Goal: Task Accomplishment & Management: Use online tool/utility

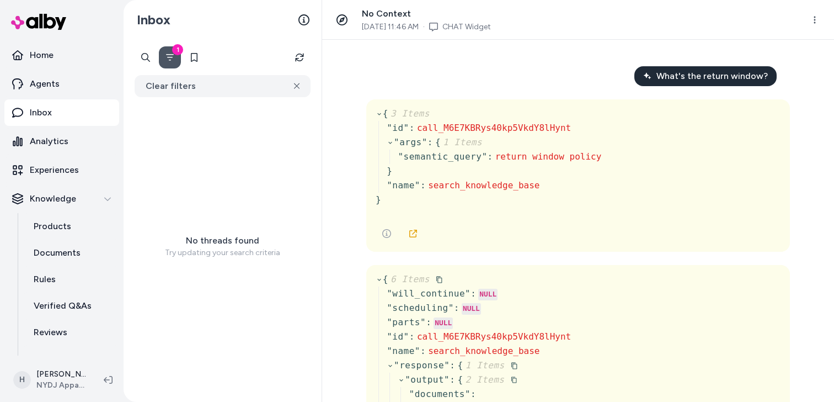
scroll to position [41056, 0]
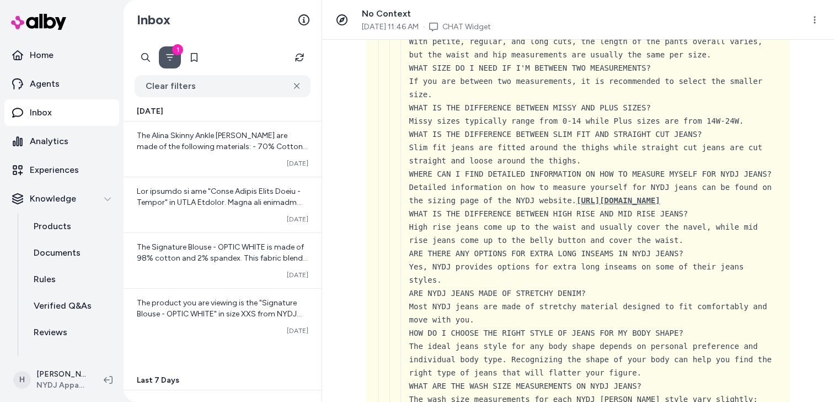
click at [358, 64] on div "What's the return window? { 3 Items " id " : call_M6E7KBRys40kp5VkdY8lHynt " ar…" at bounding box center [578, 221] width 512 height 362
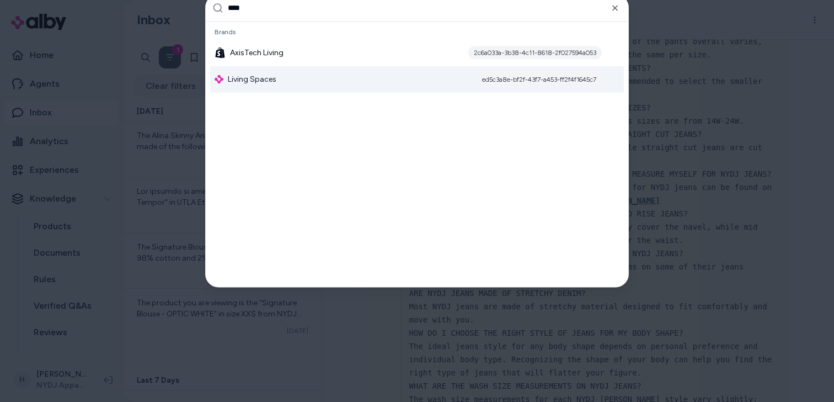
type input "****"
click at [261, 77] on span "Living Spaces" at bounding box center [252, 78] width 49 height 11
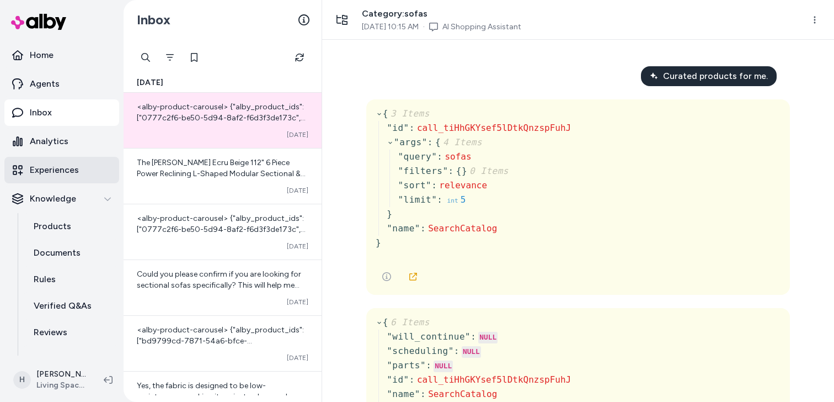
click at [65, 174] on p "Experiences" at bounding box center [54, 169] width 49 height 13
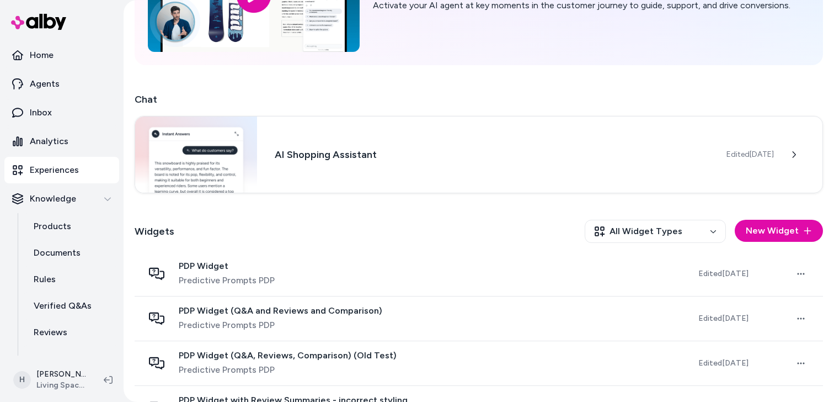
scroll to position [132, 0]
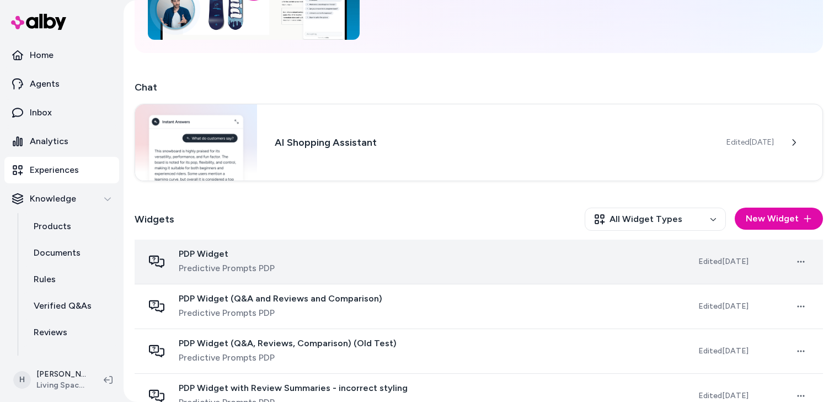
click at [327, 254] on div "PDP Widget Predictive Prompts PDP" at bounding box center [411, 261] width 537 height 26
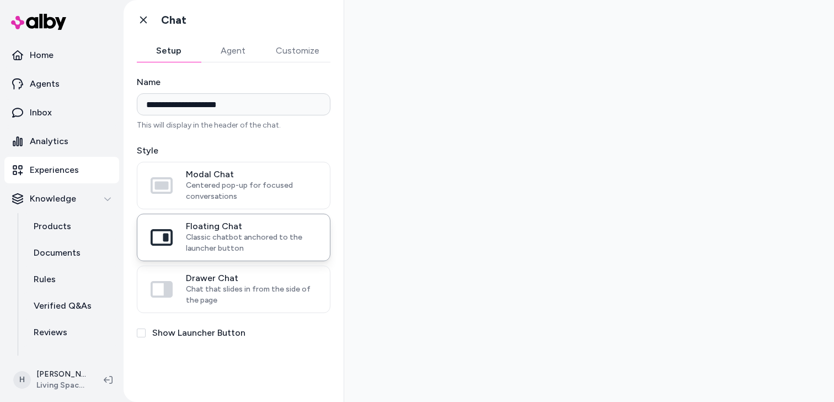
click at [238, 49] on button "Agent" at bounding box center [233, 51] width 64 height 22
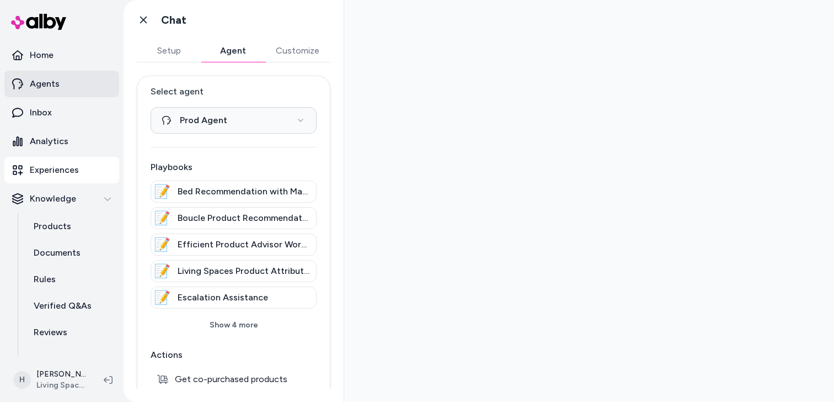
click at [64, 87] on link "Agents" at bounding box center [61, 84] width 115 height 26
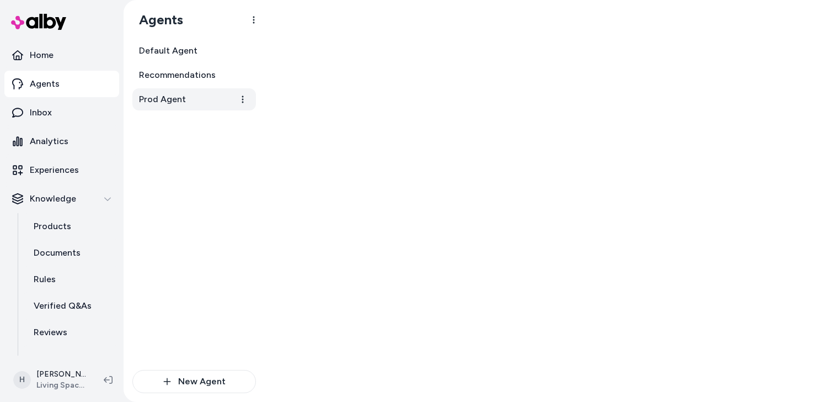
click at [189, 104] on link "Prod Agent" at bounding box center [194, 99] width 124 height 22
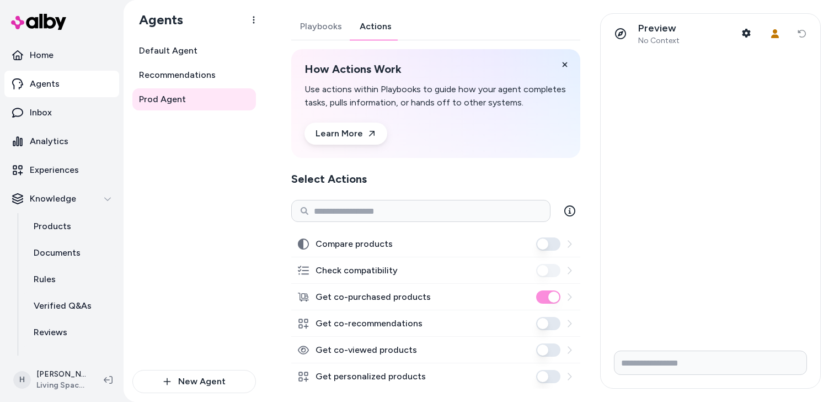
click at [330, 36] on button "Playbooks" at bounding box center [321, 26] width 60 height 26
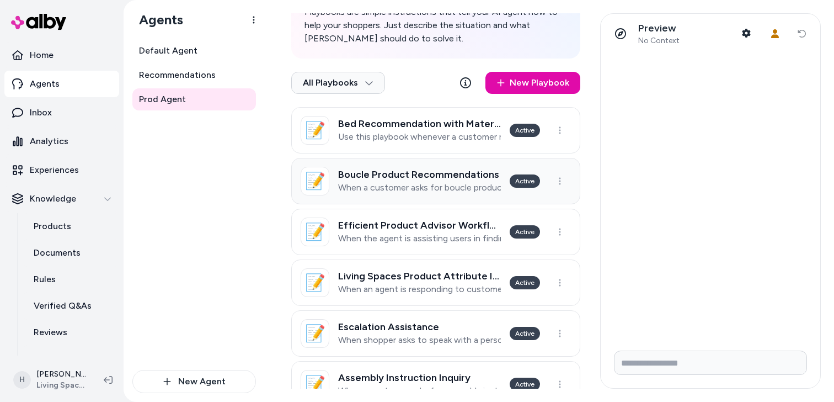
scroll to position [209, 0]
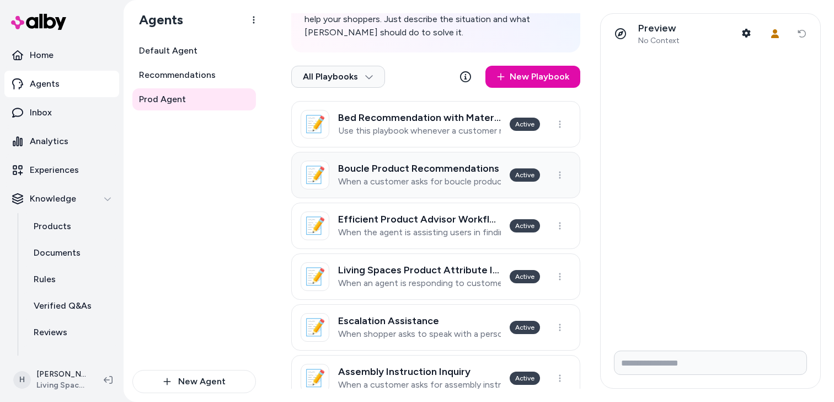
click at [435, 182] on p "When a customer asks for boucle product recommendations" at bounding box center [419, 181] width 163 height 11
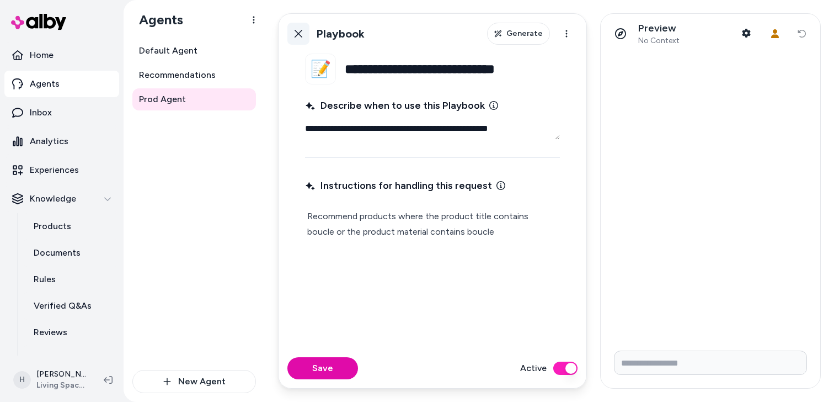
click at [305, 37] on button "Back" at bounding box center [299, 34] width 22 height 22
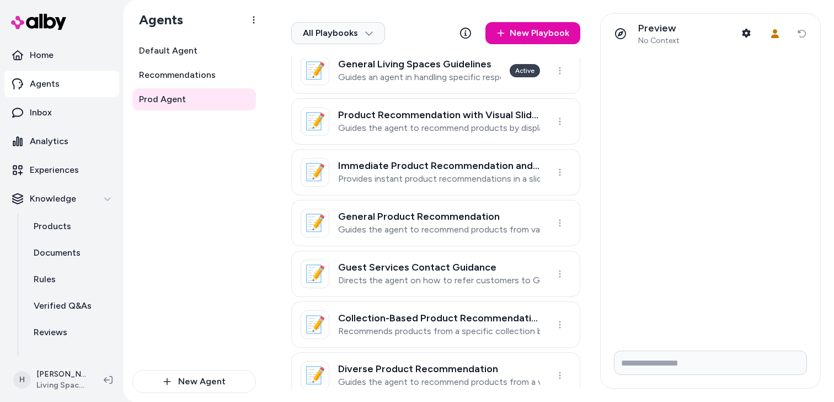
scroll to position [670, 0]
click at [402, 121] on p "Guides the agent to recommend products by displaying a product slider above a b…" at bounding box center [439, 126] width 202 height 11
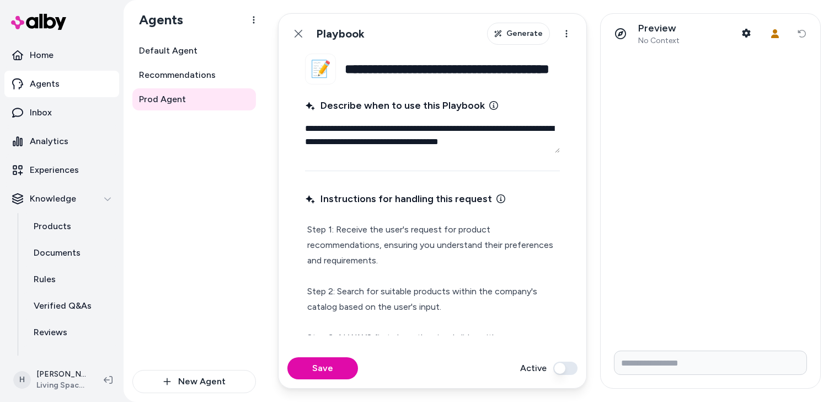
click at [400, 142] on textarea "**********" at bounding box center [432, 135] width 255 height 35
click at [400, 150] on textarea "**********" at bounding box center [432, 135] width 255 height 35
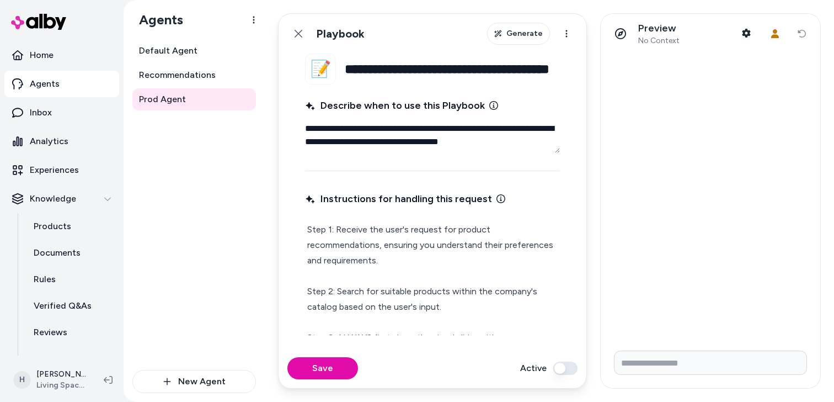
click at [400, 150] on textarea "**********" at bounding box center [432, 135] width 255 height 35
click at [401, 147] on textarea "**********" at bounding box center [432, 135] width 255 height 35
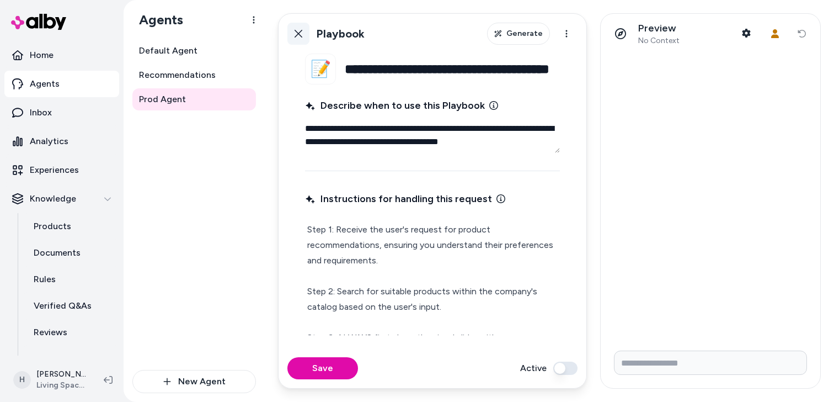
click at [300, 32] on icon at bounding box center [299, 34] width 8 height 8
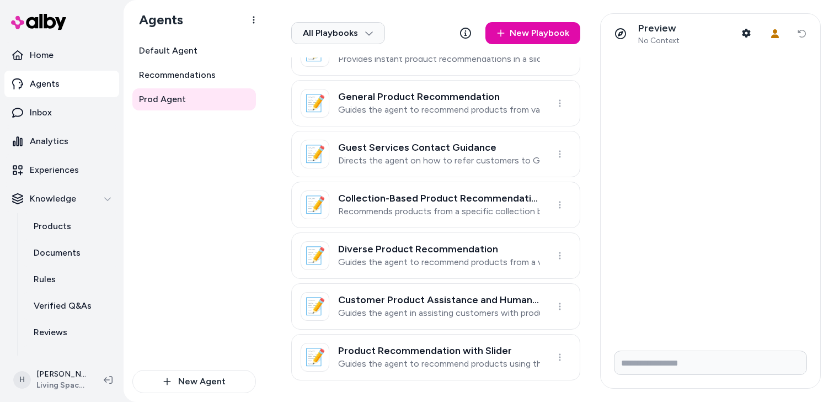
scroll to position [794, 0]
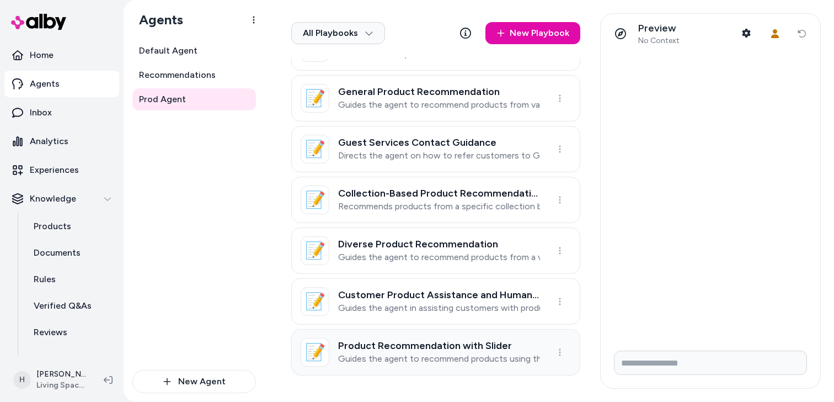
click at [403, 355] on p "Guides the agent to recommend products using the ProductAdvisor tool and presen…" at bounding box center [439, 358] width 202 height 11
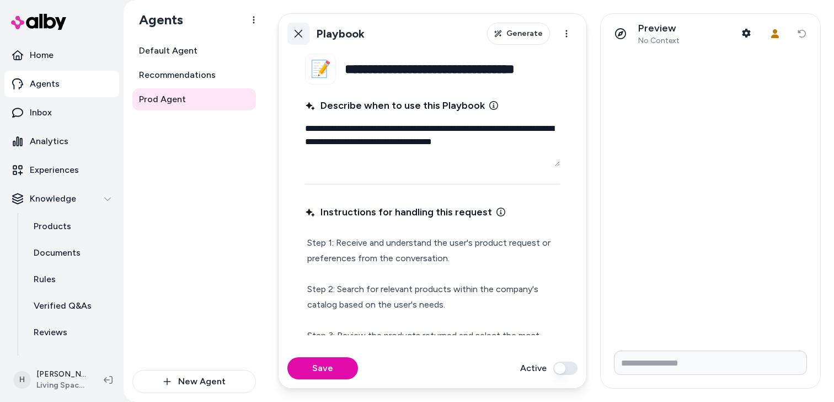
click at [302, 31] on icon at bounding box center [298, 33] width 9 height 9
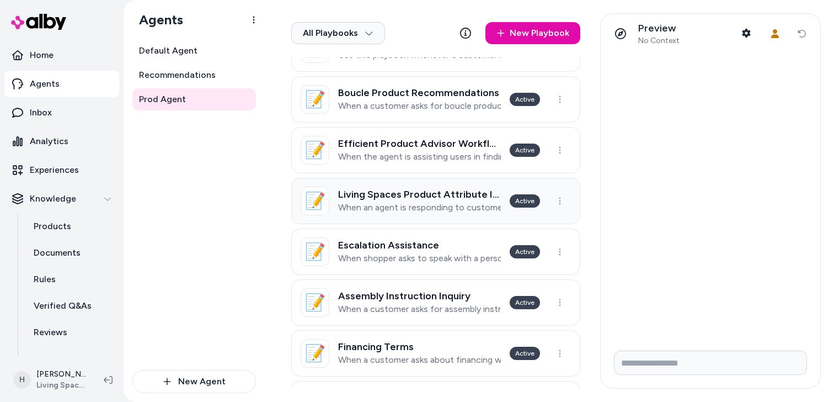
scroll to position [274, 0]
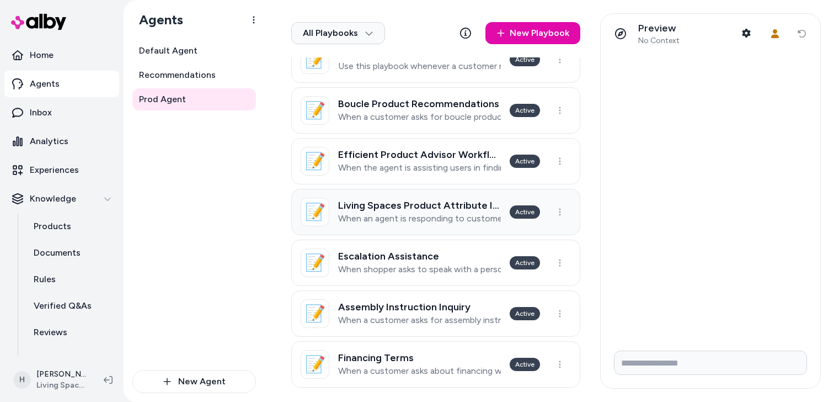
click at [423, 205] on h3 "Living Spaces Product Attribute Inquiry" at bounding box center [419, 205] width 163 height 11
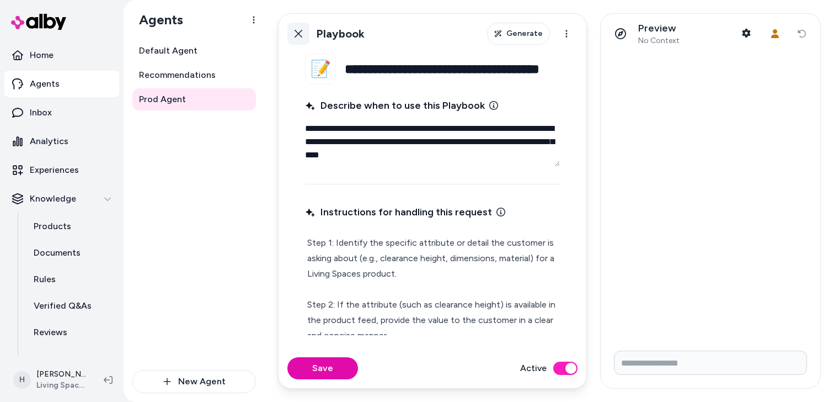
click at [296, 29] on icon at bounding box center [298, 33] width 9 height 9
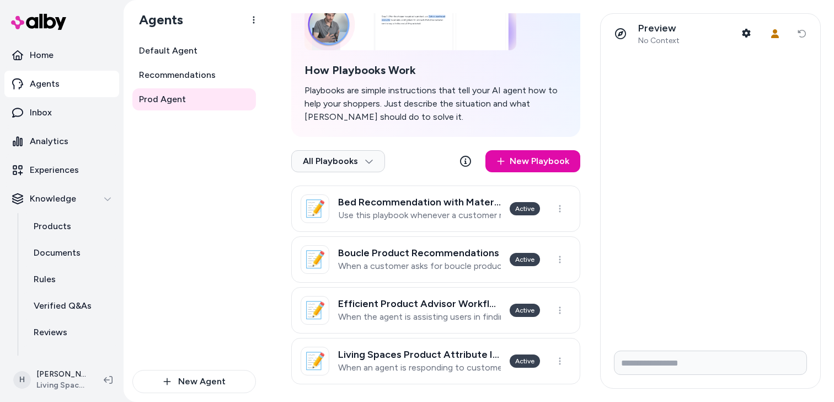
scroll to position [146, 0]
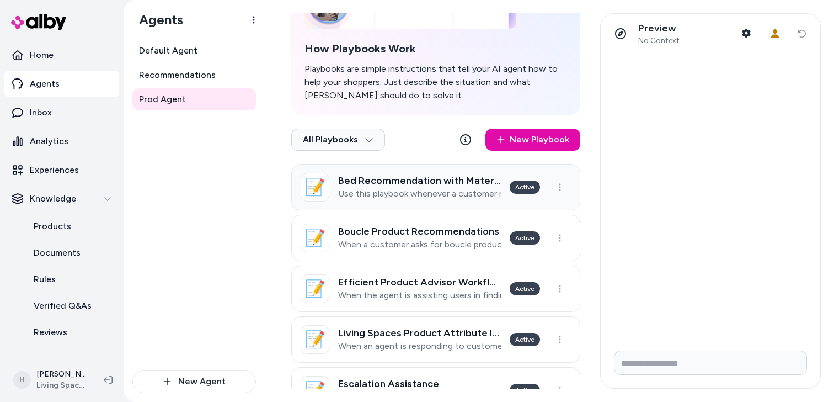
click at [385, 196] on p "Use this playbook whenever a customer requests bed recommendations, ensuring on…" at bounding box center [419, 193] width 163 height 11
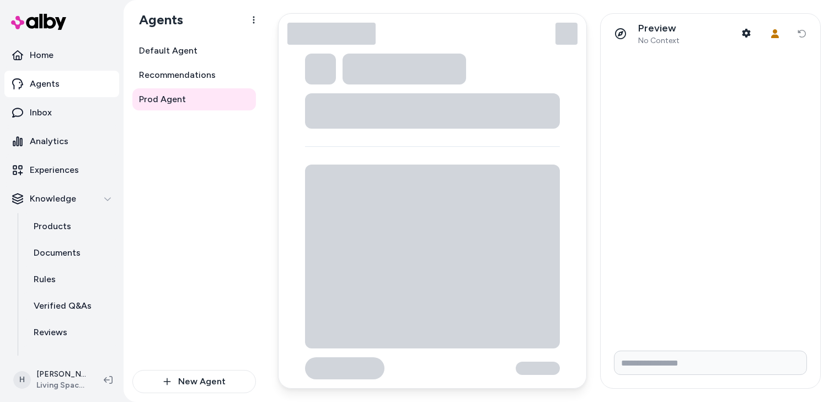
type textarea "*"
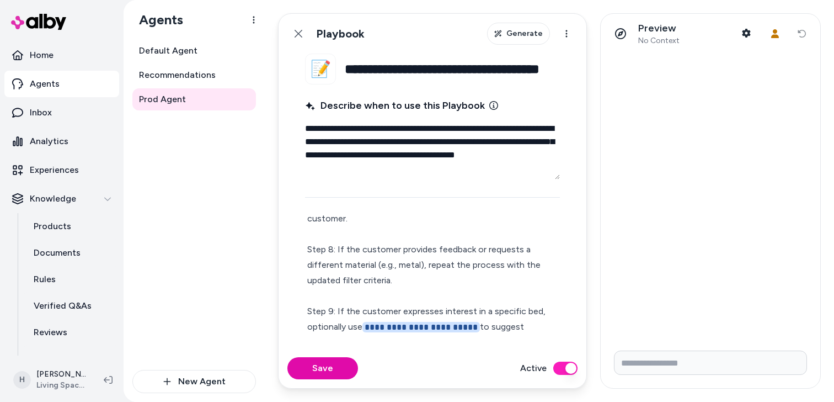
scroll to position [425, 0]
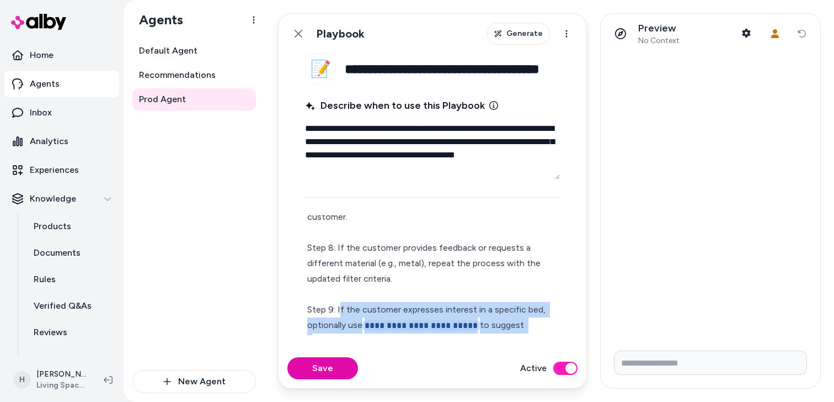
drag, startPoint x: 339, startPoint y: 295, endPoint x: 535, endPoint y: 307, distance: 195.8
click at [535, 307] on p "**********" at bounding box center [432, 86] width 251 height 526
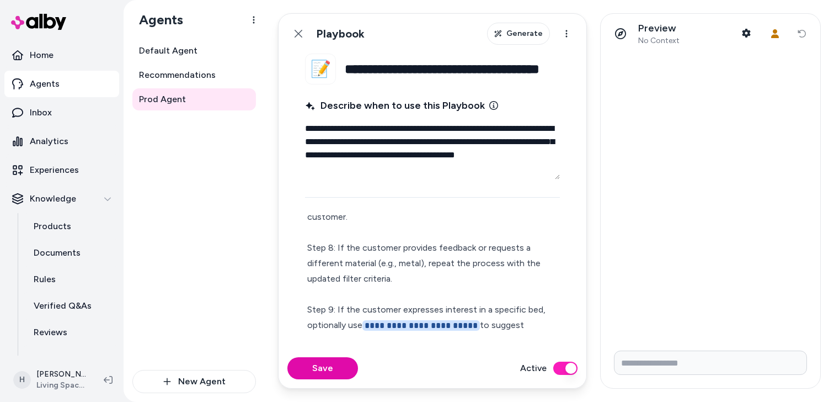
click at [535, 310] on p "**********" at bounding box center [432, 86] width 251 height 526
click at [198, 78] on span "Recommendations" at bounding box center [177, 74] width 77 height 13
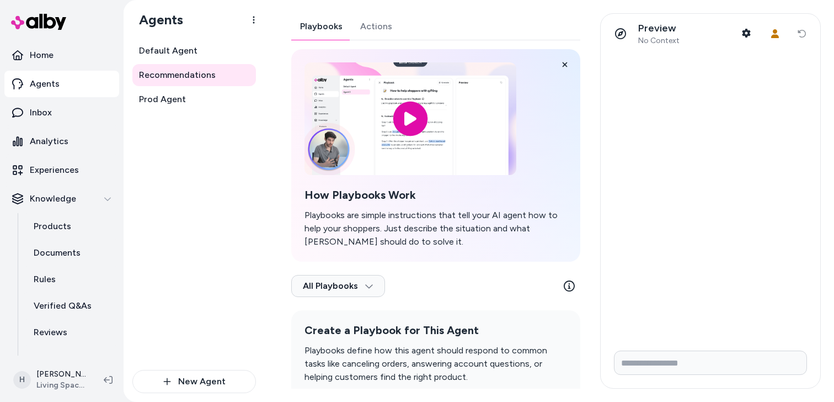
click at [369, 20] on div "Playbooks Actions How Playbooks Work Playbooks are simple instructions that tel…" at bounding box center [435, 222] width 289 height 419
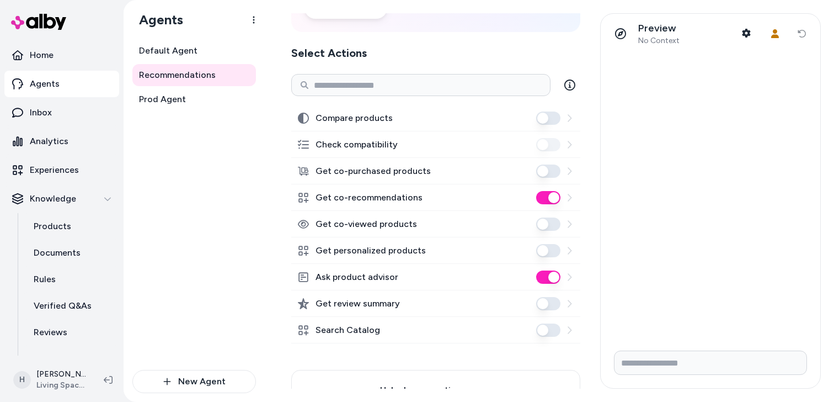
scroll to position [121, 0]
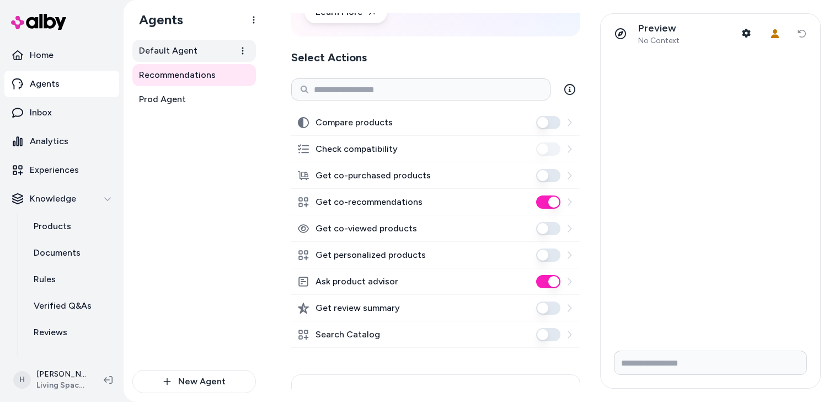
click at [179, 57] on link "Default Agent" at bounding box center [194, 51] width 124 height 22
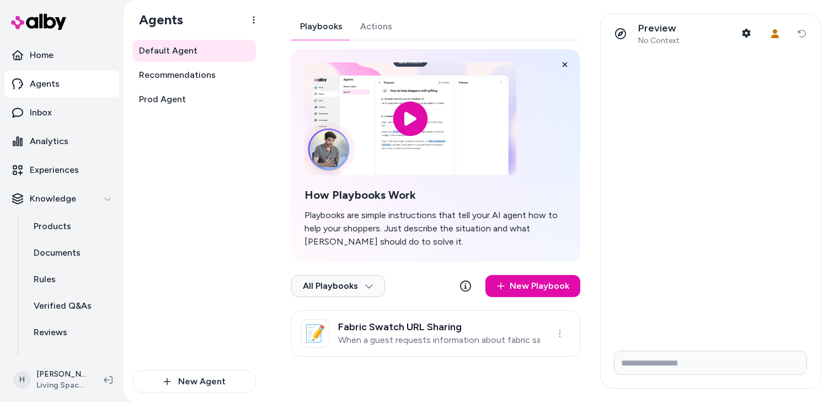
click at [371, 26] on div "Playbooks Actions How Playbooks Work Playbooks are simple instructions that tel…" at bounding box center [435, 184] width 289 height 343
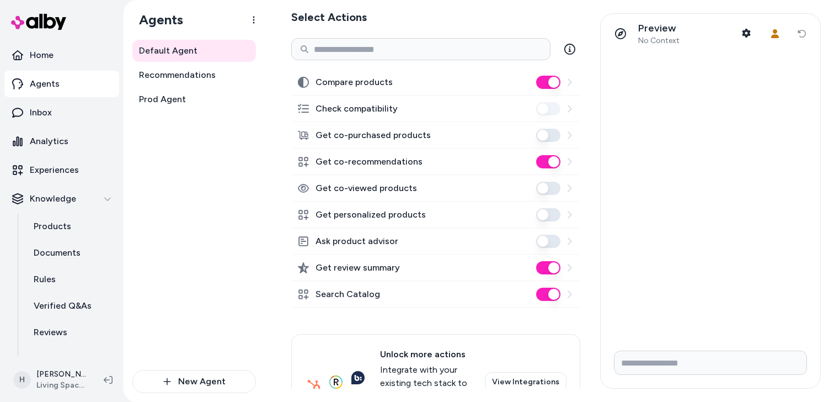
scroll to position [168, 0]
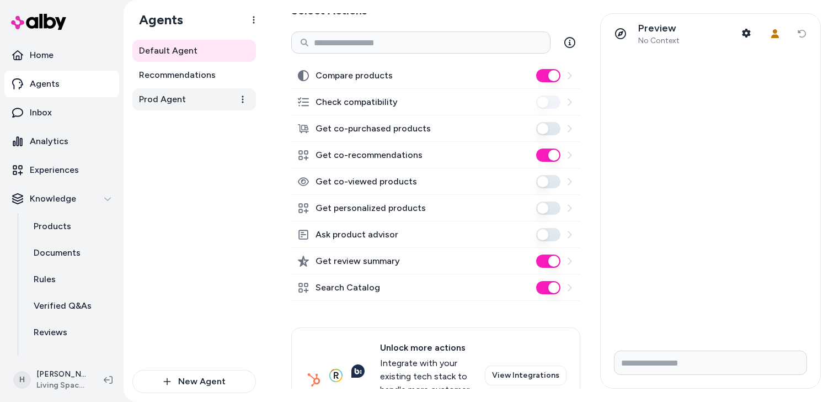
click at [180, 102] on span "Prod Agent" at bounding box center [162, 99] width 47 height 13
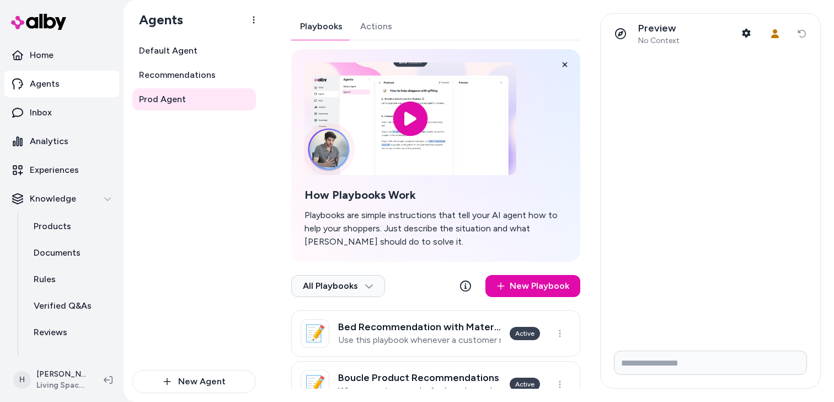
click at [379, 31] on button "Actions" at bounding box center [377, 26] width 50 height 26
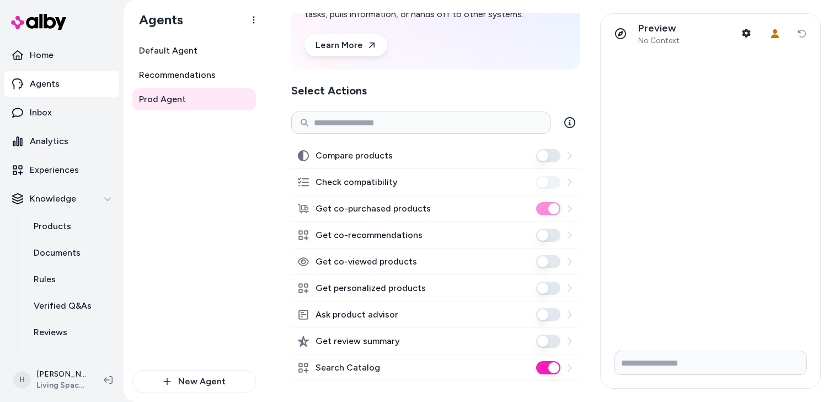
scroll to position [126, 0]
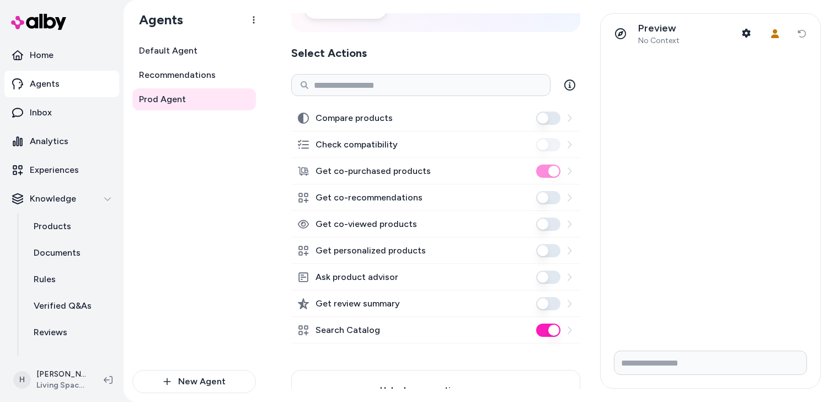
click at [548, 199] on button "Get co-recommendations" at bounding box center [548, 197] width 24 height 13
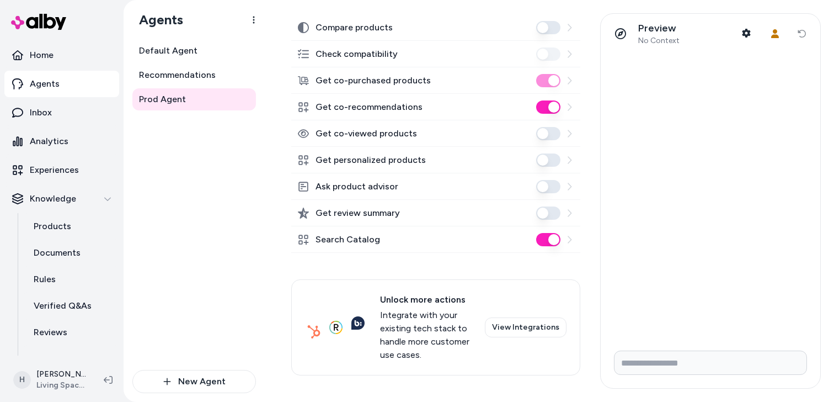
scroll to position [0, 0]
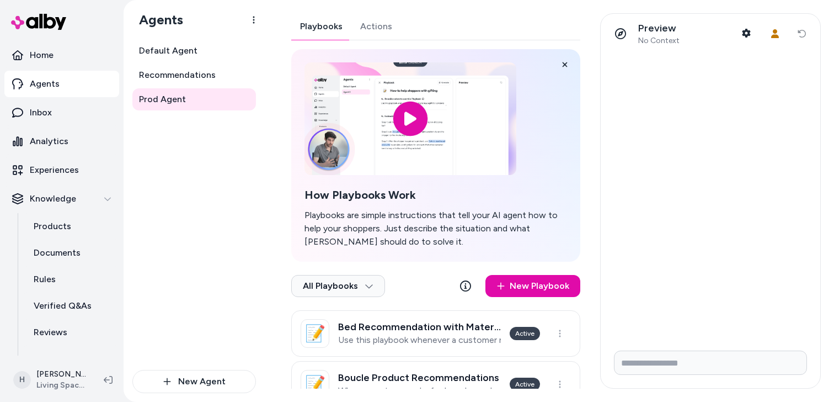
click at [321, 29] on button "Playbooks" at bounding box center [321, 26] width 60 height 26
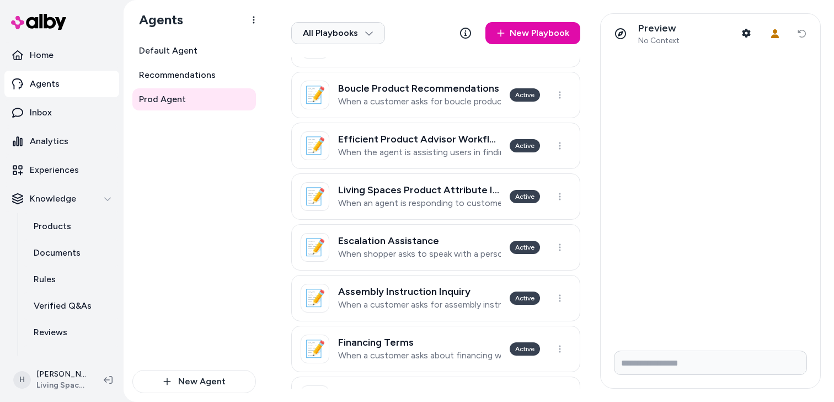
scroll to position [289, 0]
click at [396, 148] on p "When the agent is assisting users in finding products" at bounding box center [419, 152] width 163 height 11
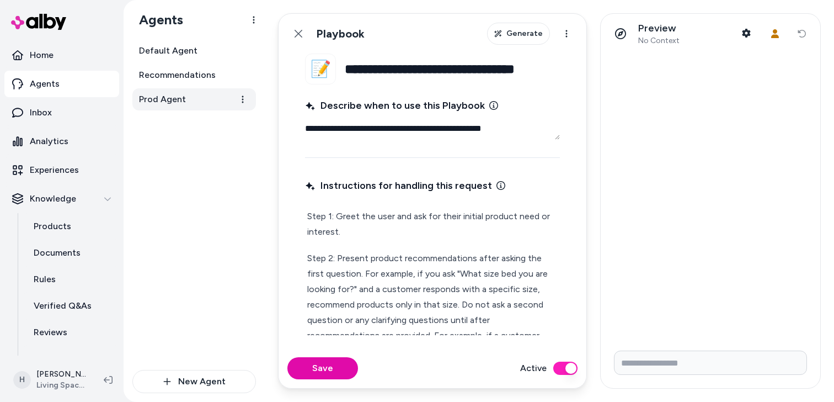
click at [191, 99] on link "Prod Agent" at bounding box center [194, 99] width 124 height 22
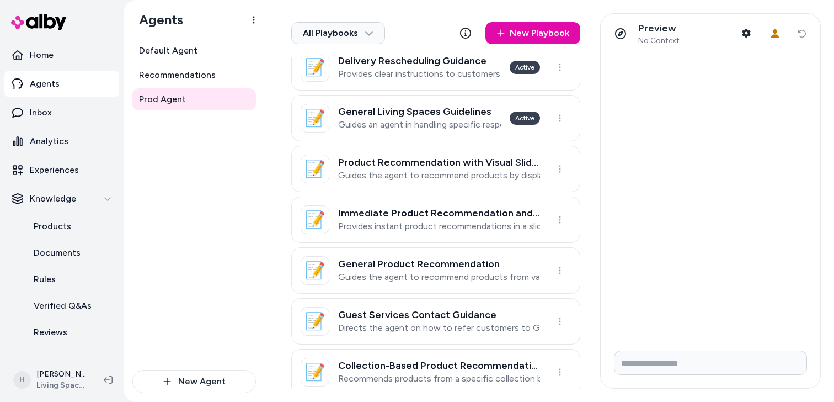
scroll to position [622, 0]
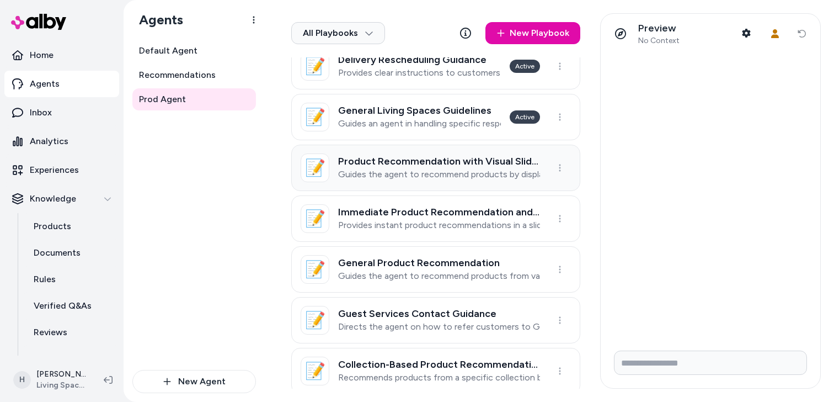
click at [424, 175] on p "Guides the agent to recommend products by displaying a product slider above a b…" at bounding box center [439, 174] width 202 height 11
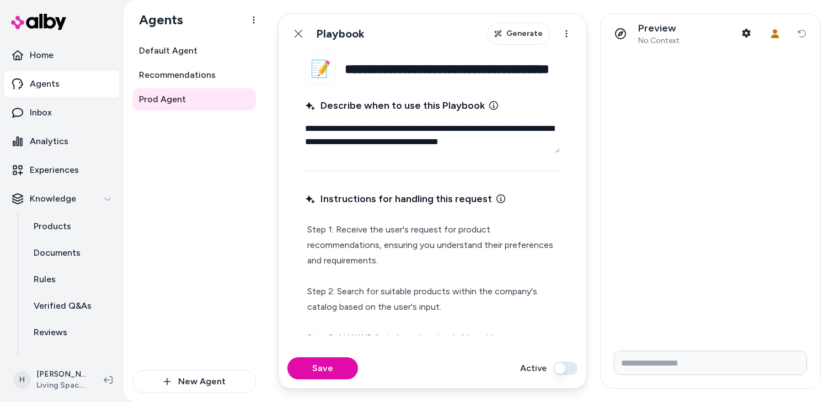
click at [446, 266] on p "Step 1: Receive the user's request for product recommendations, ensuring you un…" at bounding box center [432, 369] width 251 height 294
click at [451, 247] on p "Step 1: Receive the user's request for product recommendations, ensuring you un…" at bounding box center [432, 369] width 251 height 294
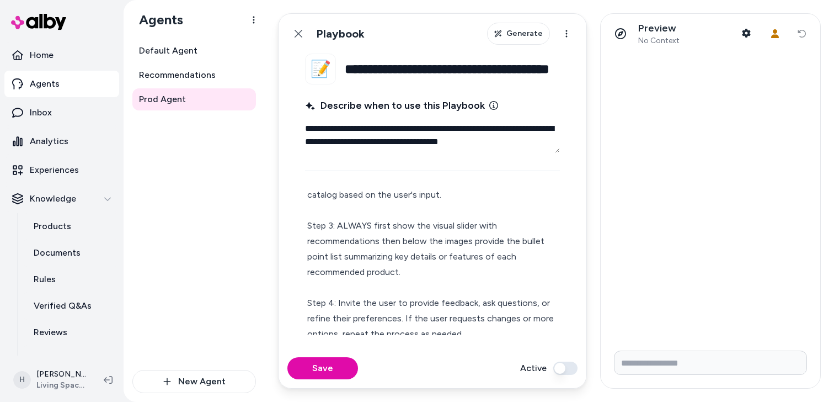
scroll to position [119, 0]
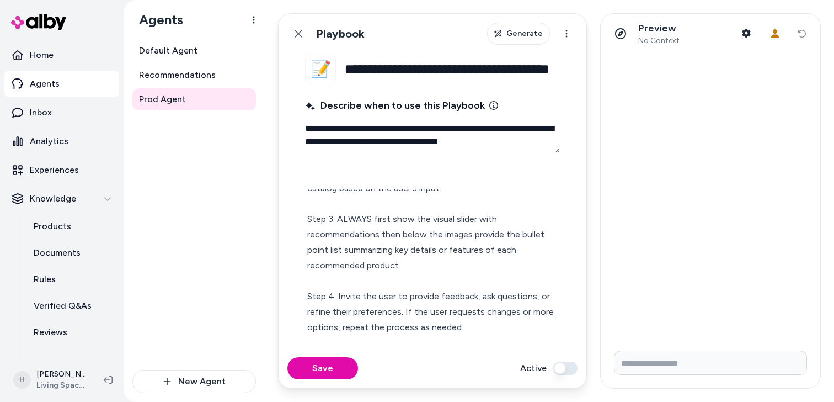
click at [448, 267] on p "Step 1: Receive the user's request for product recommendations, ensuring you un…" at bounding box center [432, 250] width 251 height 294
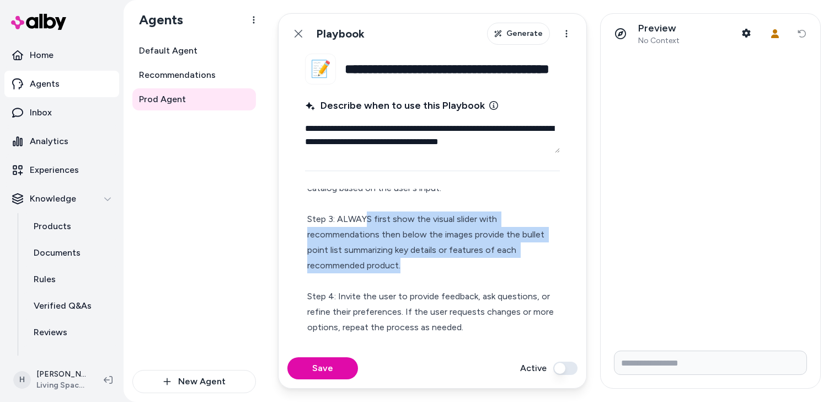
drag, startPoint x: 369, startPoint y: 221, endPoint x: 401, endPoint y: 265, distance: 54.5
click at [401, 265] on p "Step 1: Receive the user's request for product recommendations, ensuring you un…" at bounding box center [432, 250] width 251 height 294
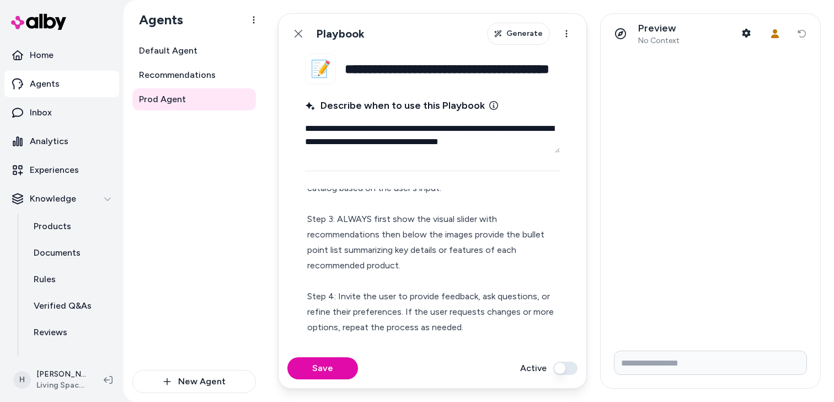
click at [409, 269] on p "Step 1: Receive the user's request for product recommendations, ensuring you un…" at bounding box center [432, 250] width 251 height 294
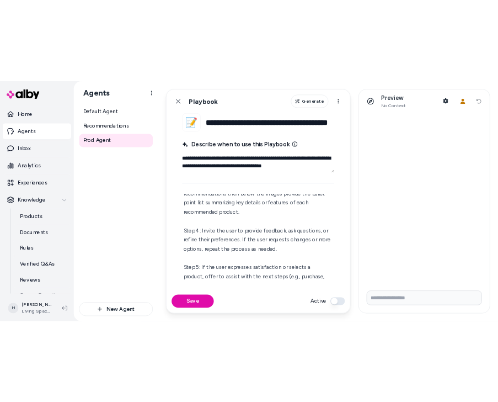
scroll to position [183, 0]
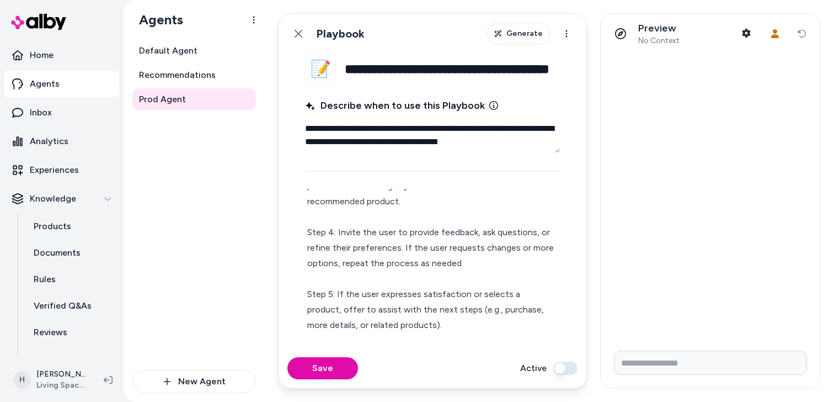
type textarea "*"
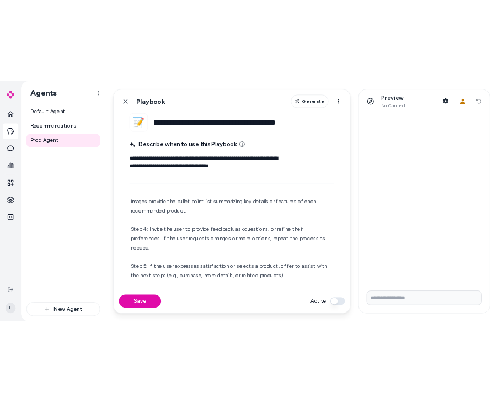
scroll to position [58, 0]
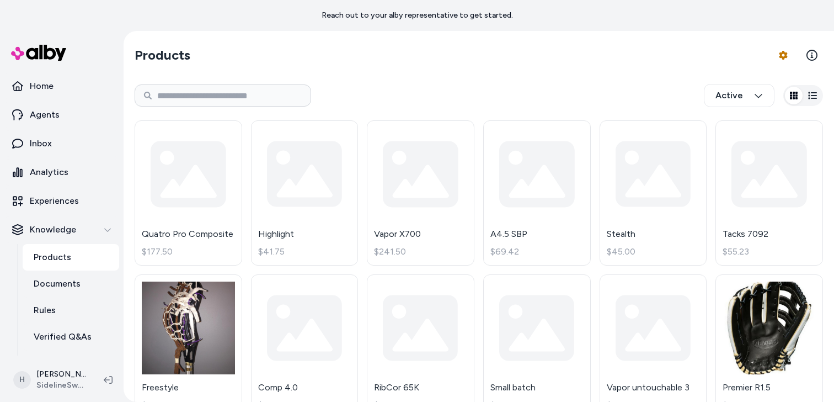
click at [284, 35] on div "Products Product Feed Options Active Quatro Pro Composite $177.50 Highlight $41…" at bounding box center [479, 386] width 706 height 711
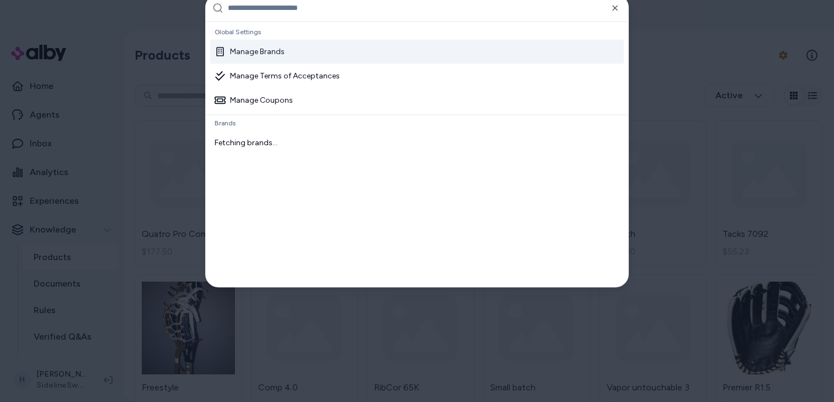
type input "**********"
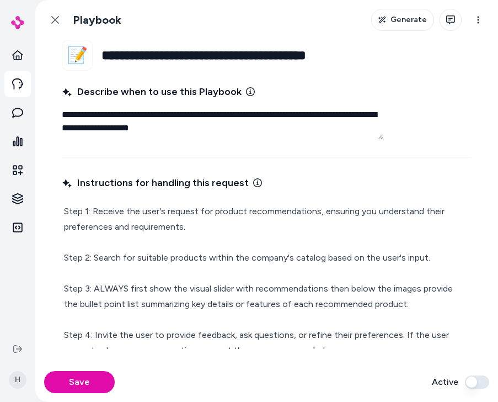
type textarea "*"
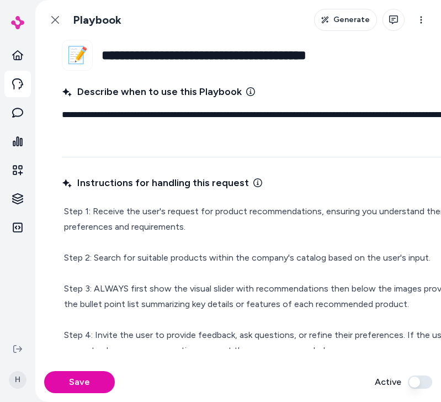
type textarea "*"
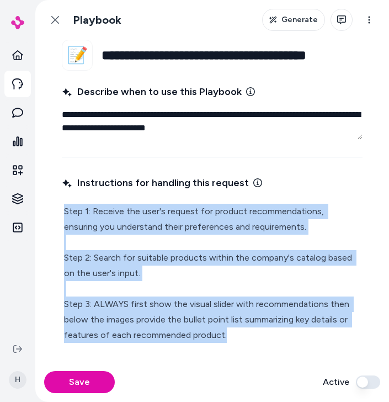
drag, startPoint x: 231, startPoint y: 342, endPoint x: 79, endPoint y: 177, distance: 224.5
click at [79, 176] on div "Instructions for handling this request Step 1: Receive the user's request for p…" at bounding box center [212, 262] width 301 height 174
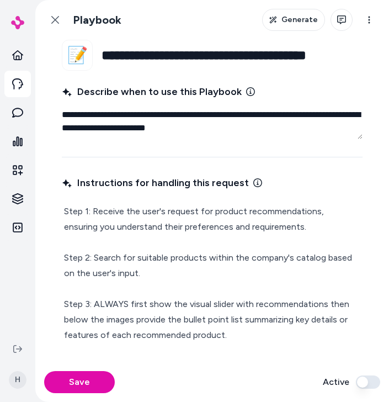
click at [77, 183] on span "Instructions for handling this request" at bounding box center [155, 182] width 187 height 15
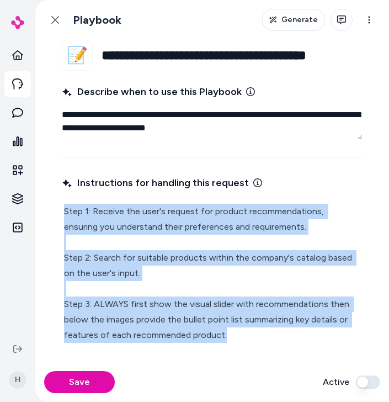
copy p "Step 1: Receive the user's request for product recommendations, ensuring you un…"
